Goal: Find specific page/section: Find specific page/section

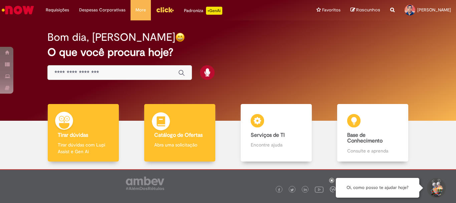
click at [169, 134] on b "Catálogo de Ofertas" at bounding box center [178, 135] width 48 height 7
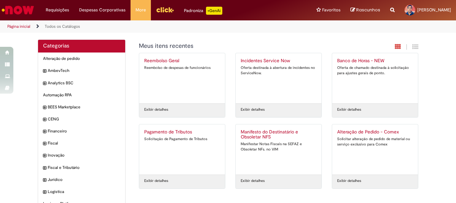
click at [27, 3] on img "Ir para a Homepage" at bounding box center [18, 9] width 34 height 13
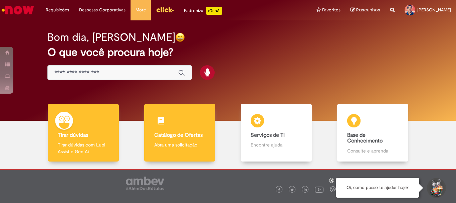
scroll to position [33, 0]
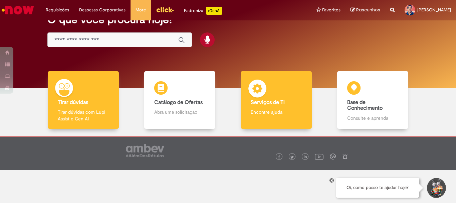
click at [268, 102] on b "Serviços de TI" at bounding box center [268, 102] width 34 height 7
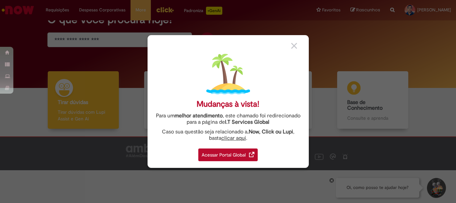
click at [228, 156] on div "Acessar Portal Global" at bounding box center [227, 154] width 59 height 13
